Goal: Navigation & Orientation: Find specific page/section

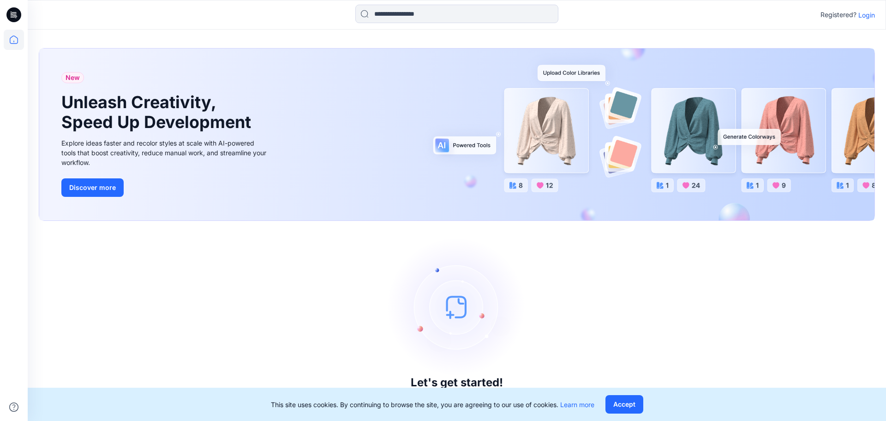
click at [856, 18] on p "Registered?" at bounding box center [839, 14] width 36 height 11
click at [866, 18] on p "Login" at bounding box center [867, 15] width 17 height 10
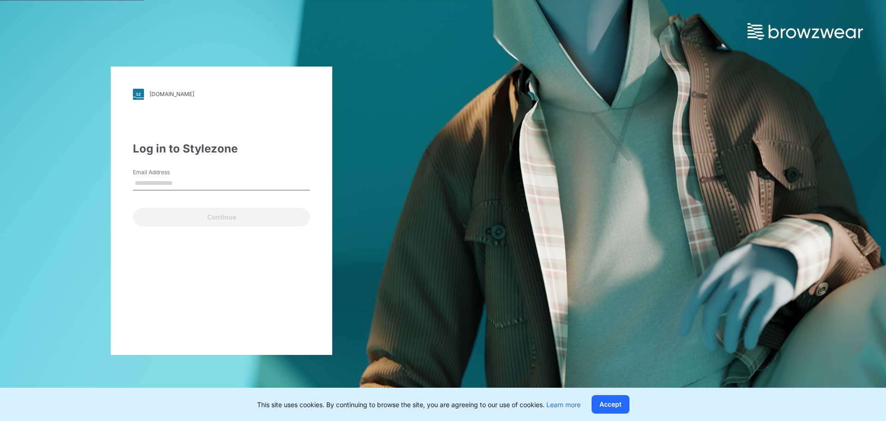
click at [191, 177] on input "Email Address" at bounding box center [221, 183] width 177 height 14
type input "**********"
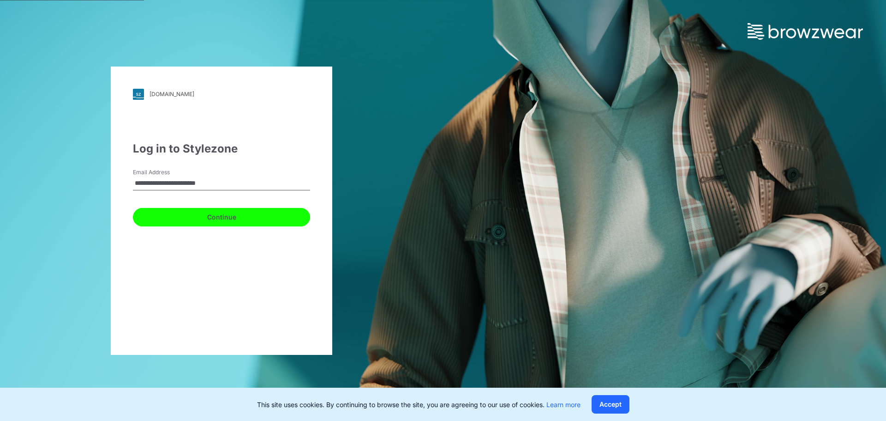
click at [194, 212] on button "Continue" at bounding box center [221, 217] width 177 height 18
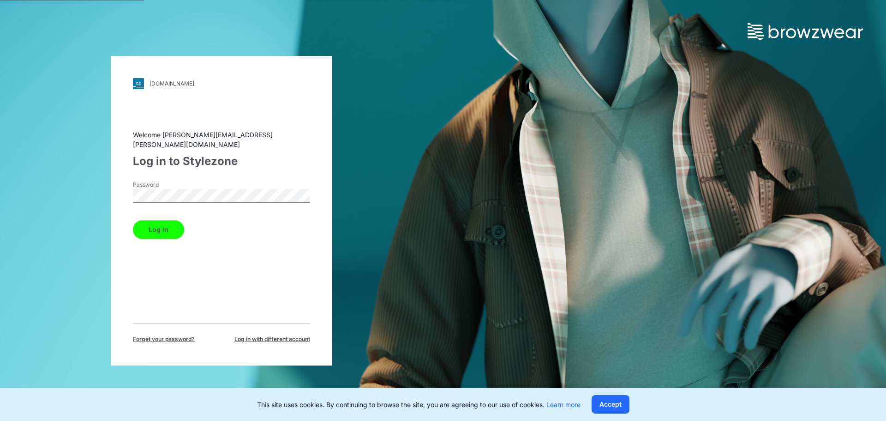
click at [133, 220] on button "Log in" at bounding box center [158, 229] width 51 height 18
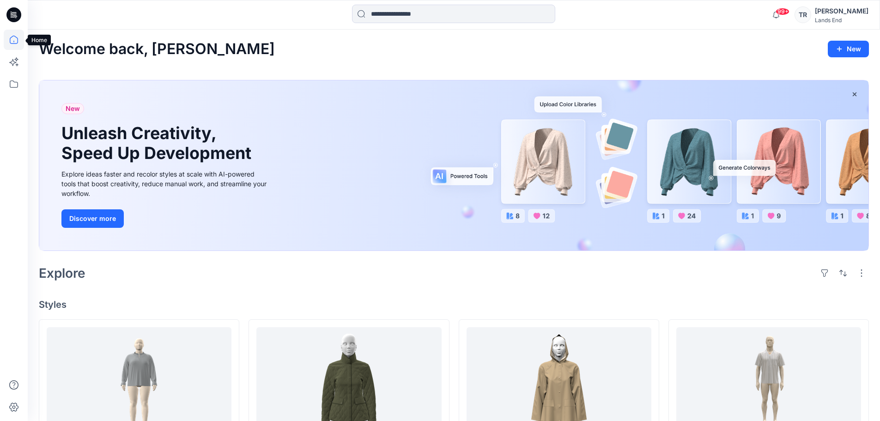
click at [11, 41] on icon at bounding box center [14, 40] width 20 height 20
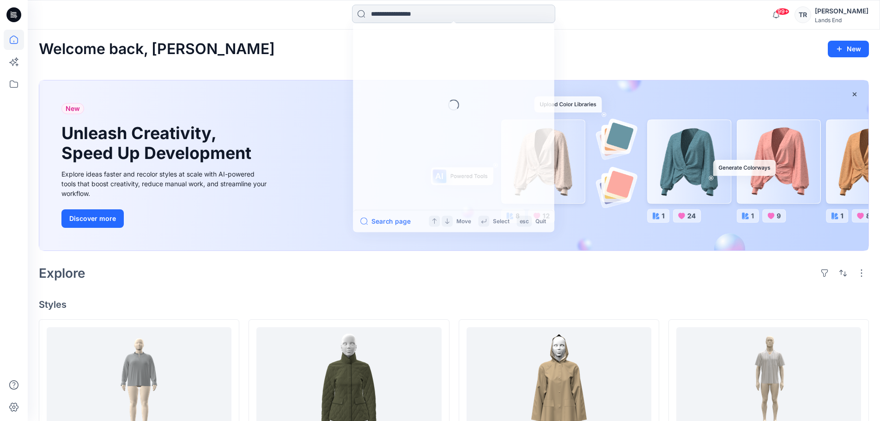
click at [383, 9] on input at bounding box center [453, 14] width 203 height 18
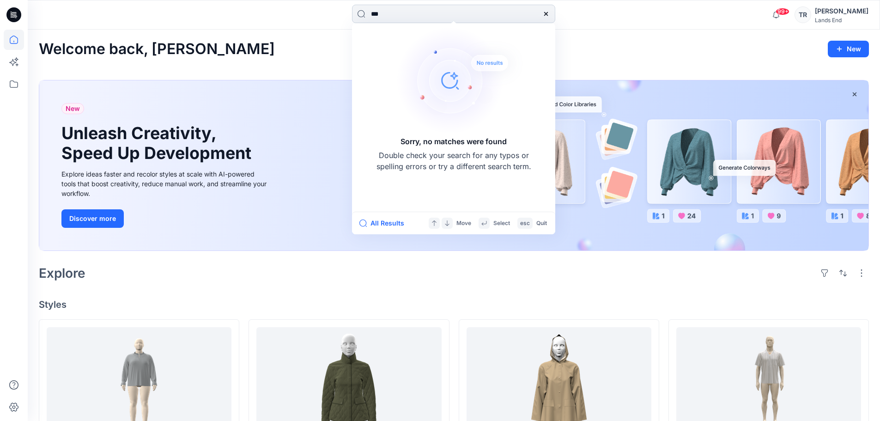
type input "**"
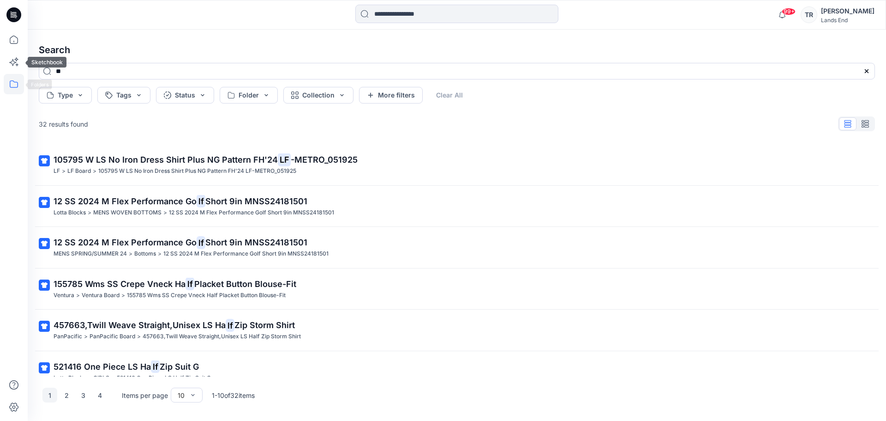
click at [19, 89] on icon at bounding box center [14, 84] width 20 height 20
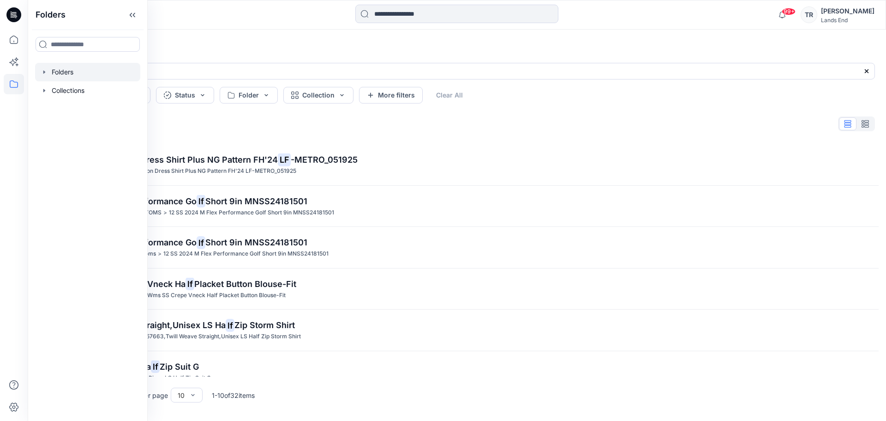
click at [64, 73] on div at bounding box center [87, 72] width 105 height 18
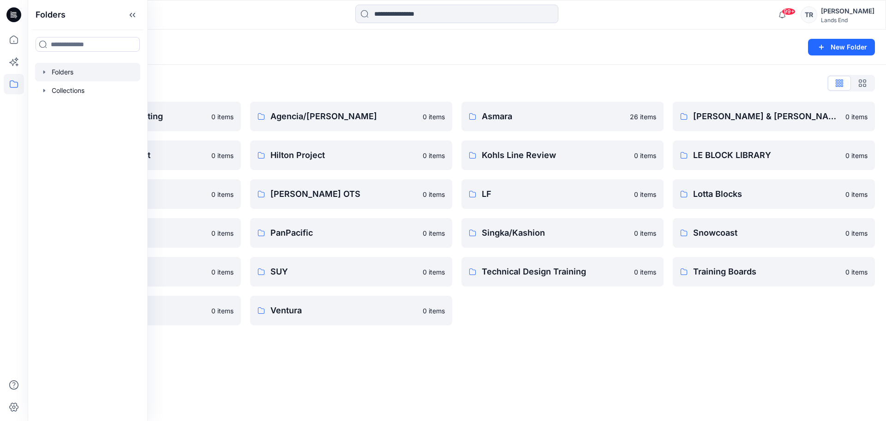
click at [45, 74] on icon "button" at bounding box center [44, 71] width 7 height 7
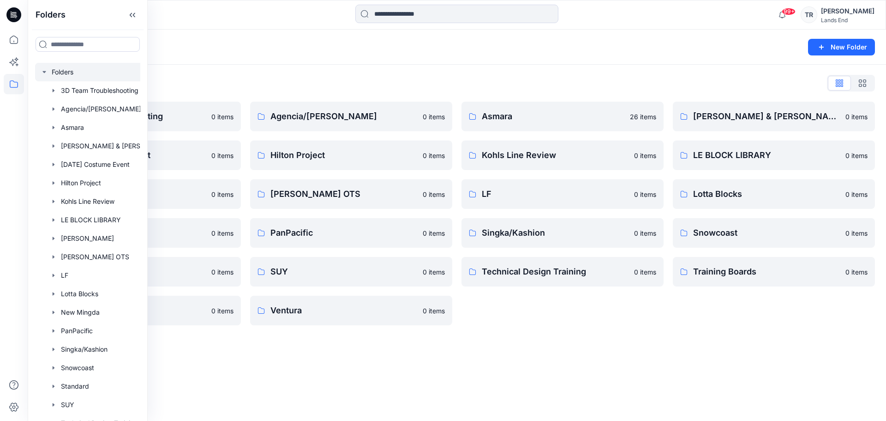
click at [473, 362] on div "Folders New Folder Folders List 3D Team Troubleshooting 0 items [DATE] Costume …" at bounding box center [457, 225] width 859 height 391
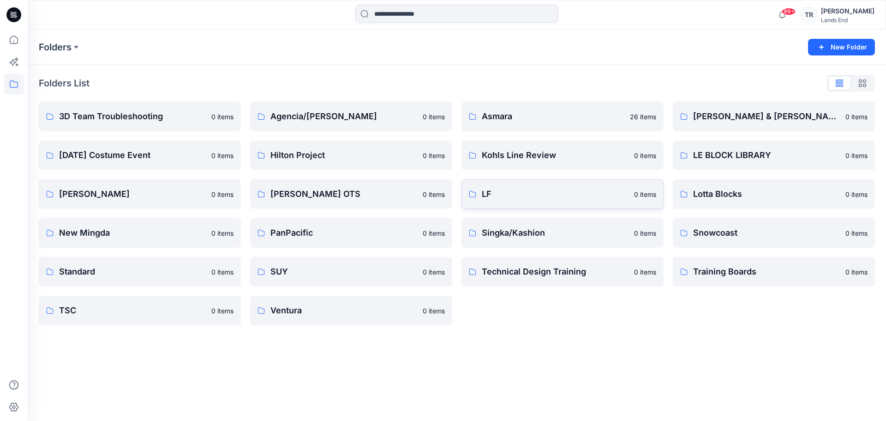
click at [496, 197] on p "LF" at bounding box center [555, 193] width 147 height 13
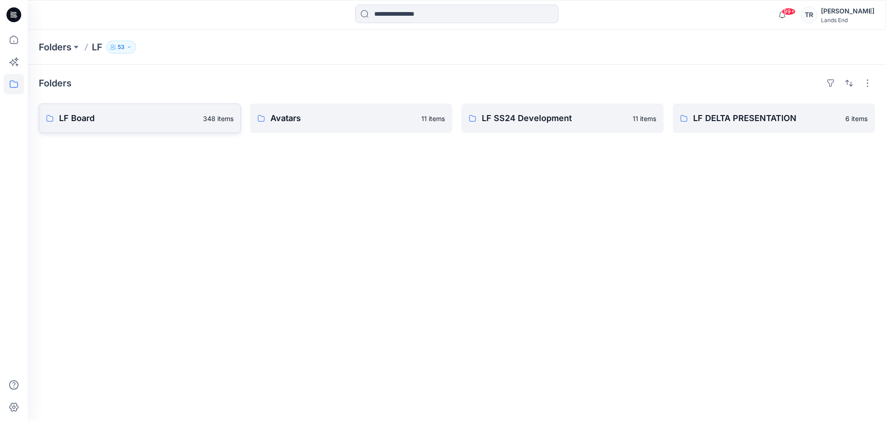
click at [118, 119] on p "LF Board" at bounding box center [128, 118] width 139 height 13
